Goal: Information Seeking & Learning: Find specific fact

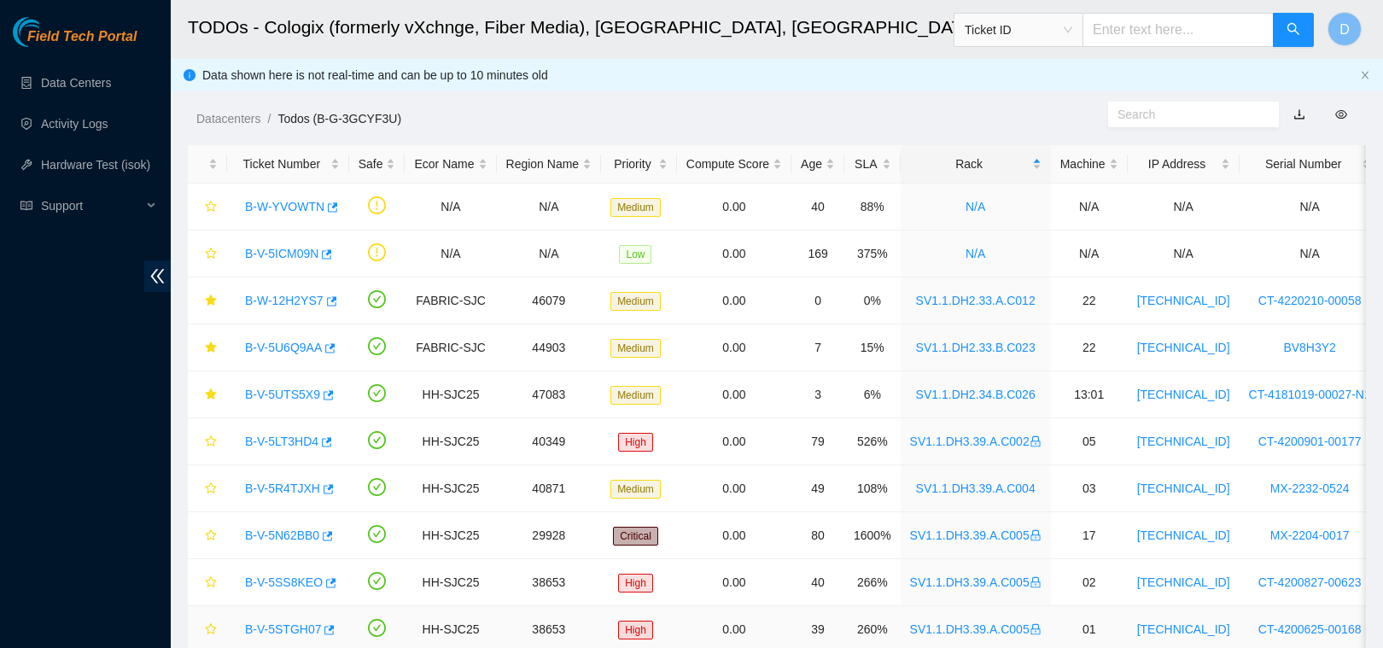
scroll to position [447, 0]
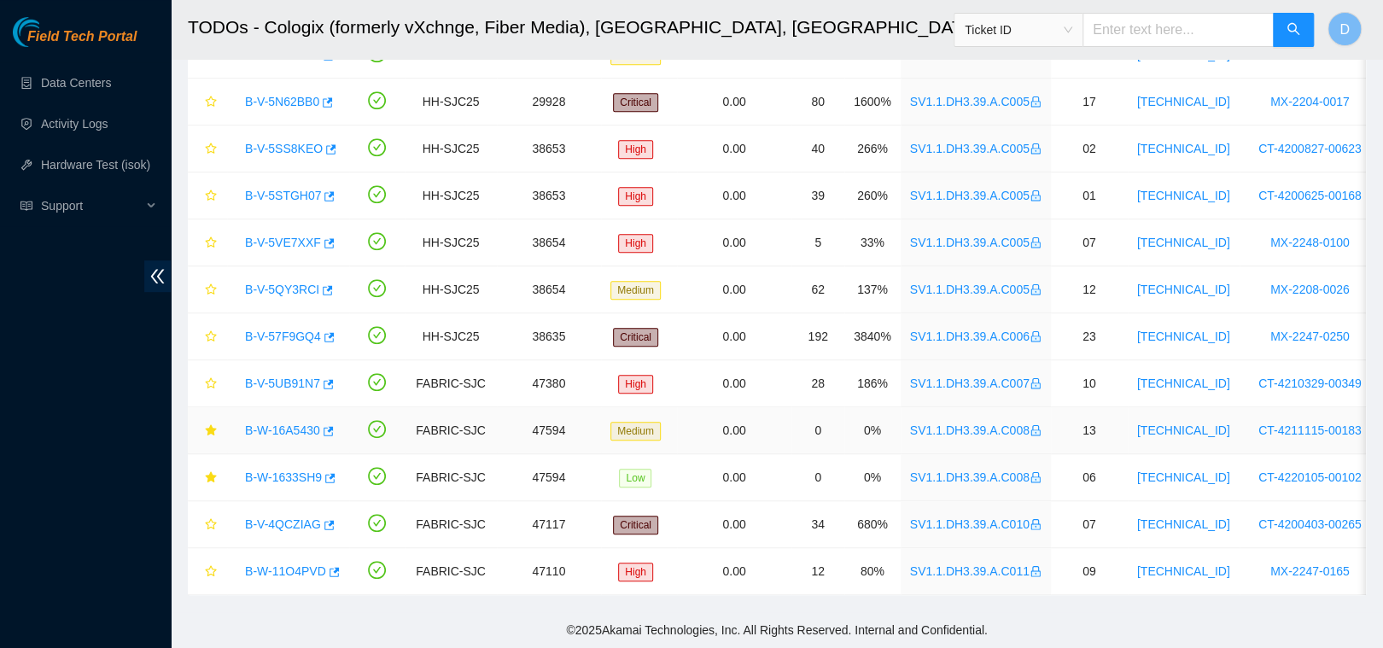
click at [280, 424] on link "B-W-16A5430" at bounding box center [282, 431] width 75 height 14
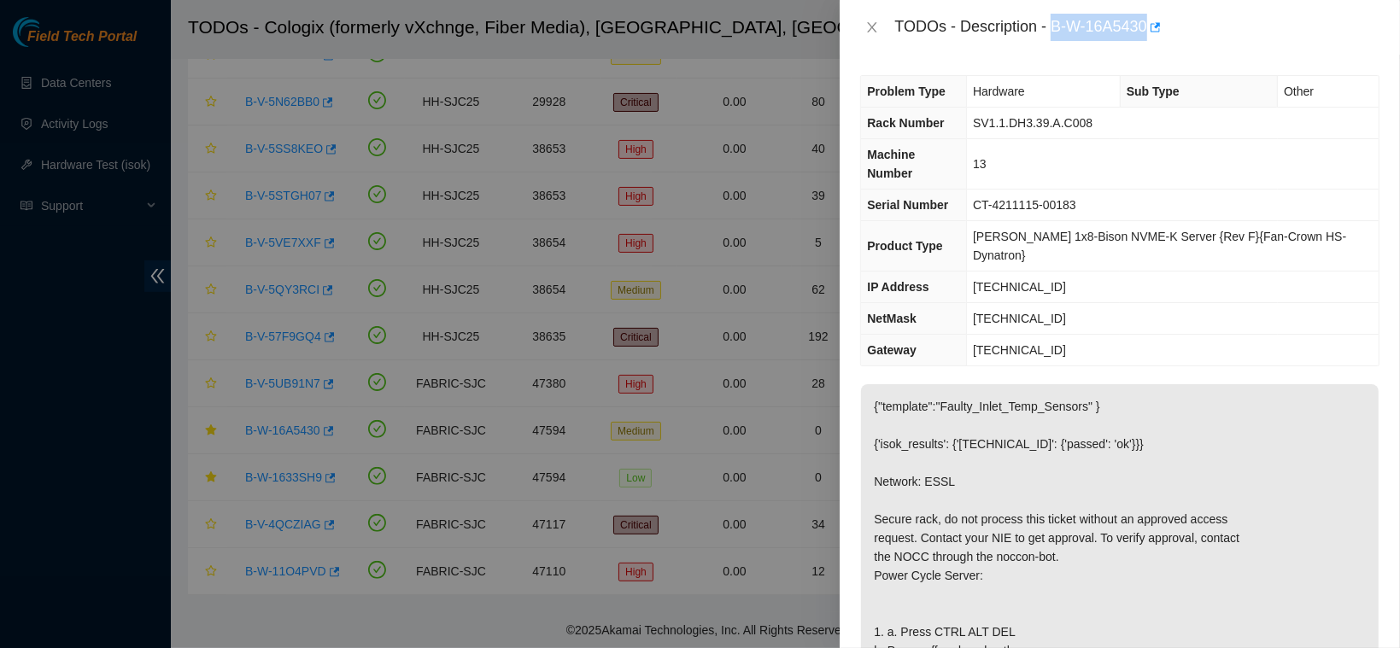
drag, startPoint x: 1108, startPoint y: 26, endPoint x: 1233, endPoint y: 23, distance: 124.7
click at [1233, 23] on div "TODOs - Description - B-W-16A5430" at bounding box center [1136, 27] width 485 height 27
copy div "B-W-16A5430"
click at [869, 31] on icon "close" at bounding box center [872, 27] width 14 height 14
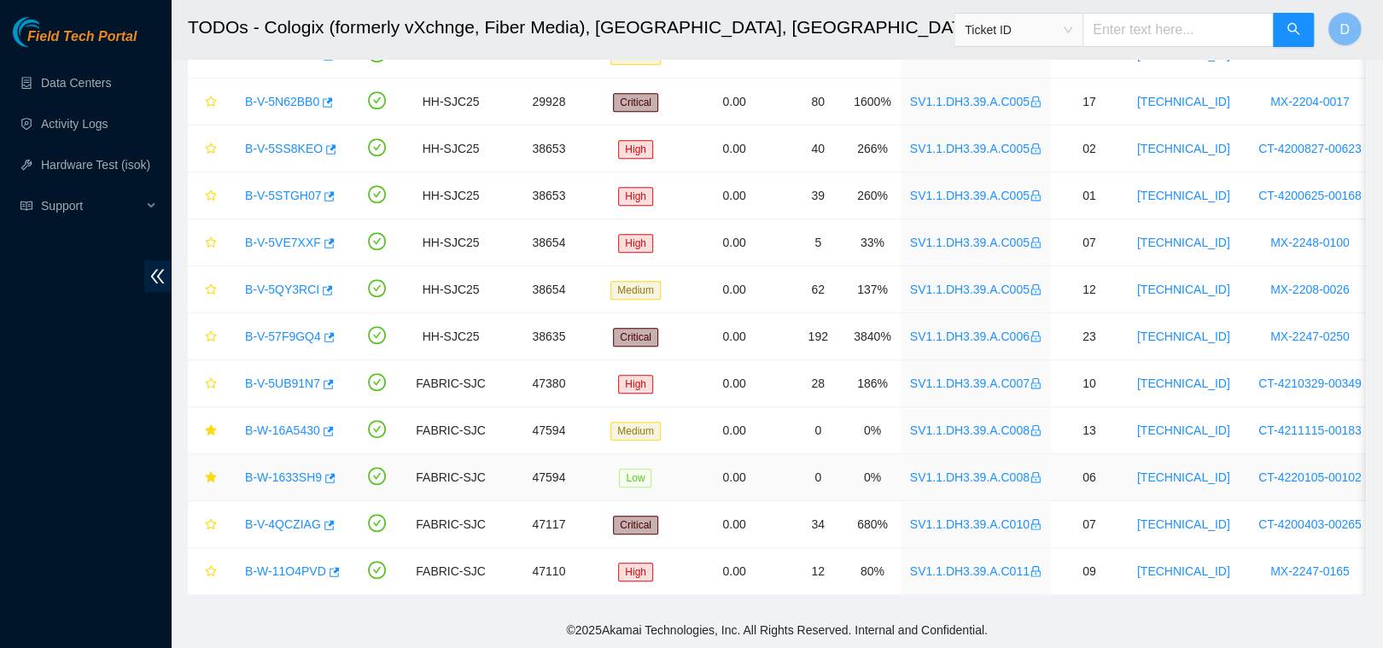
click at [288, 471] on link "B-W-1633SH9" at bounding box center [283, 478] width 77 height 14
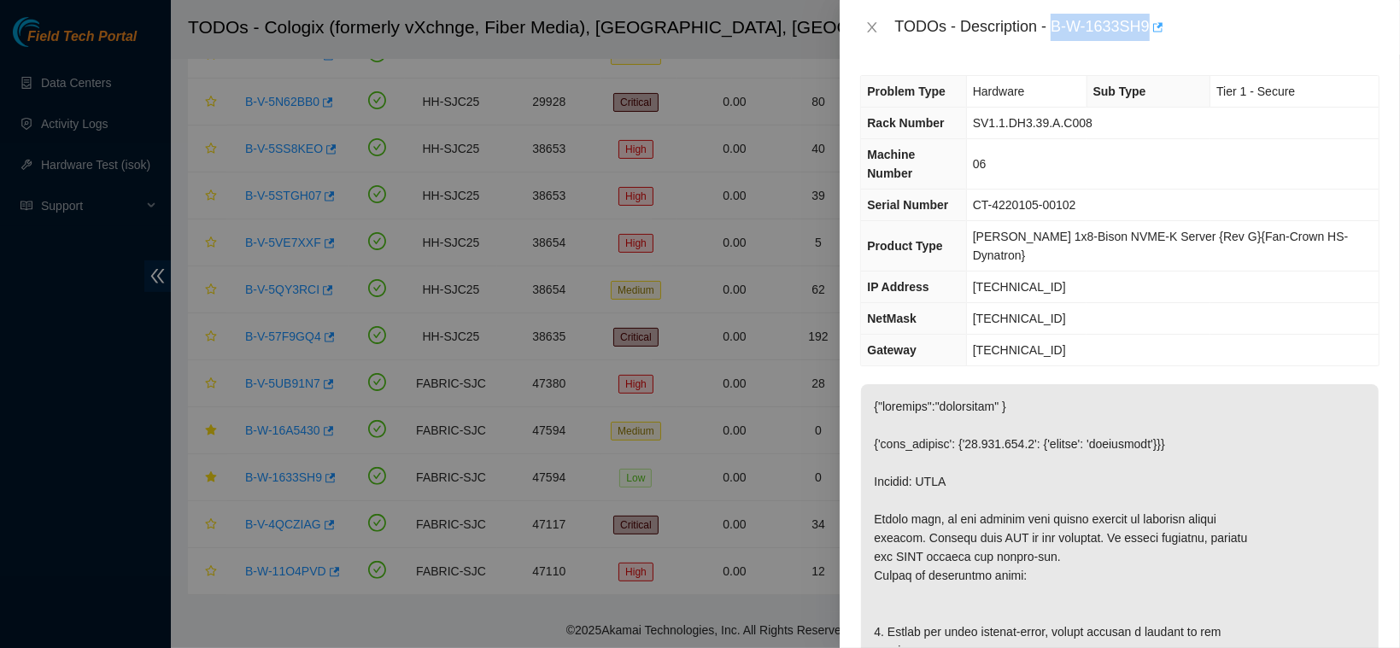
drag, startPoint x: 1109, startPoint y: 25, endPoint x: 1241, endPoint y: 28, distance: 131.6
click at [1241, 28] on div "TODOs - Description - B-W-1633SH9" at bounding box center [1136, 27] width 485 height 27
copy div "B-W-1633SH9"
click at [866, 27] on icon "close" at bounding box center [872, 27] width 14 height 14
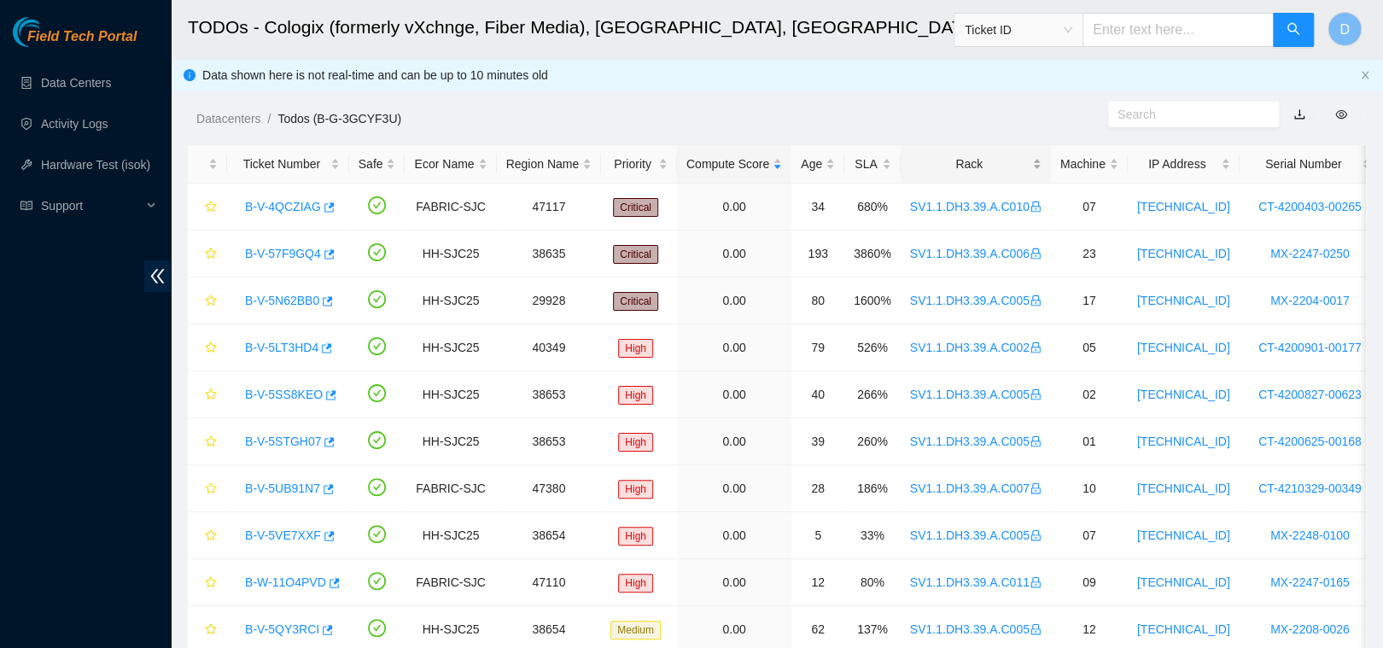
click at [951, 159] on div "Rack" at bounding box center [976, 164] width 132 height 19
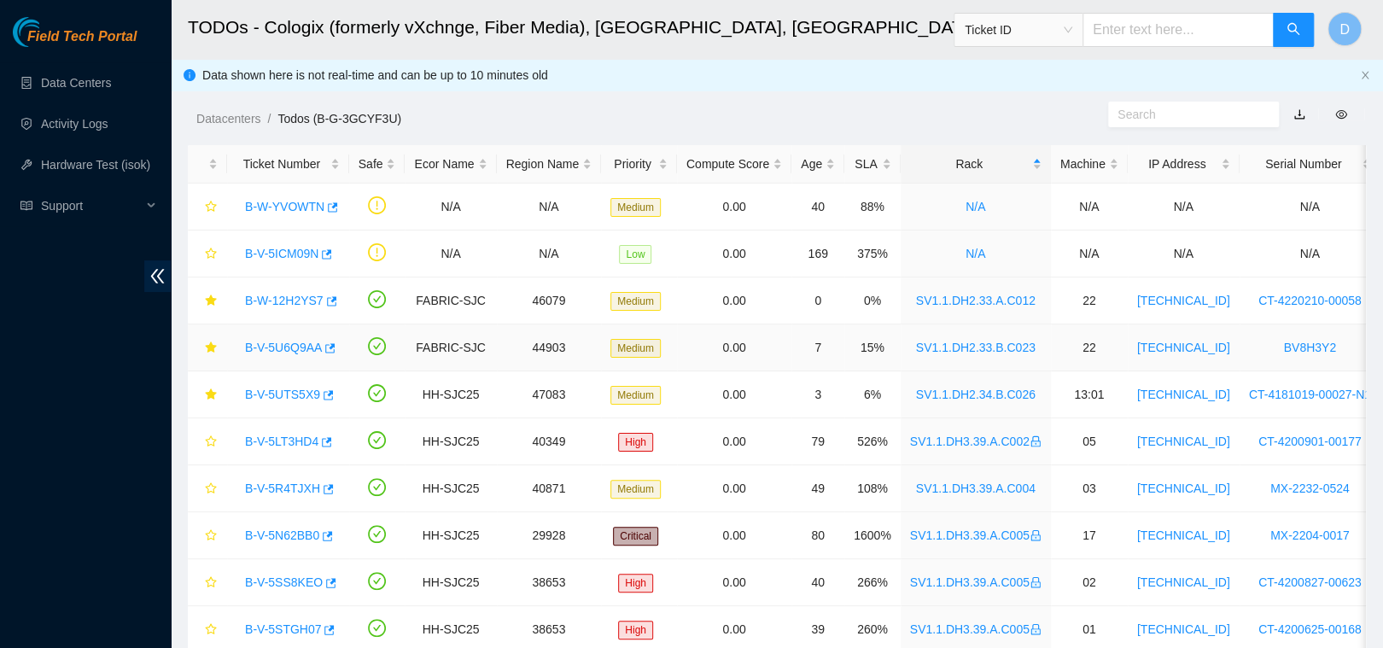
click at [286, 347] on link "B-V-5U6Q9AA" at bounding box center [283, 348] width 77 height 14
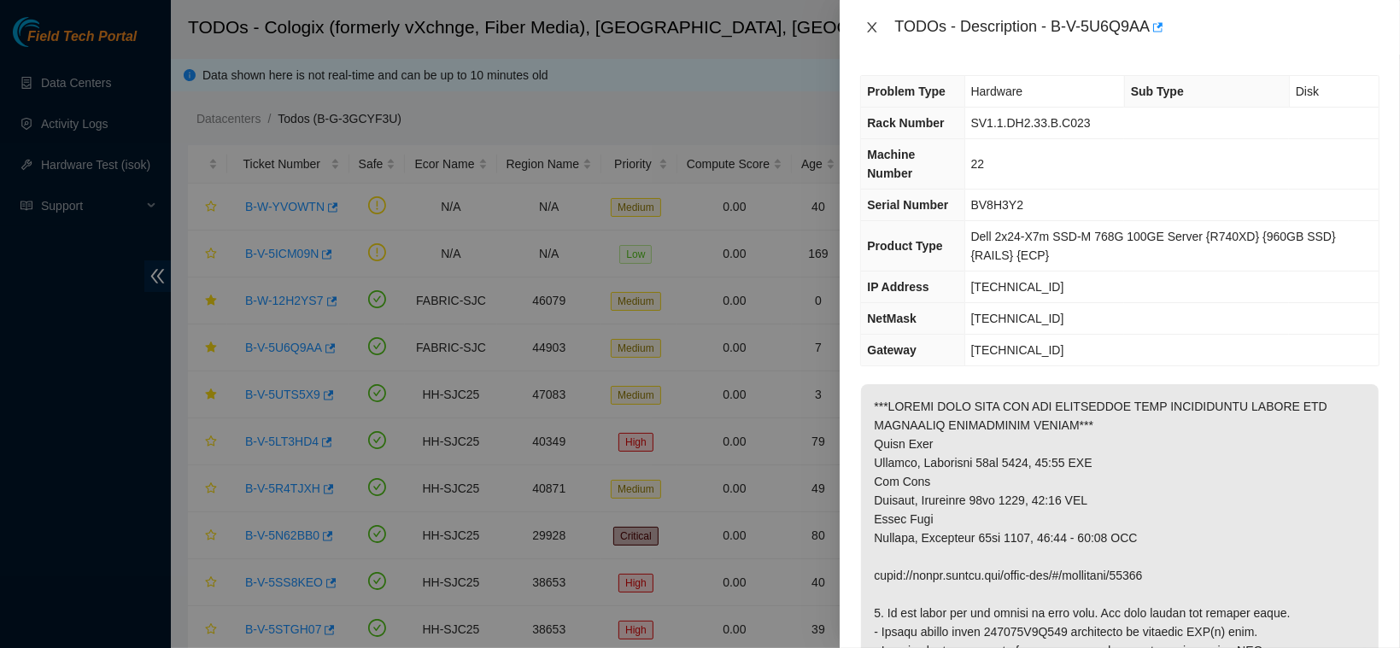
click at [871, 23] on icon "close" at bounding box center [872, 27] width 14 height 14
